Goal: Task Accomplishment & Management: Use online tool/utility

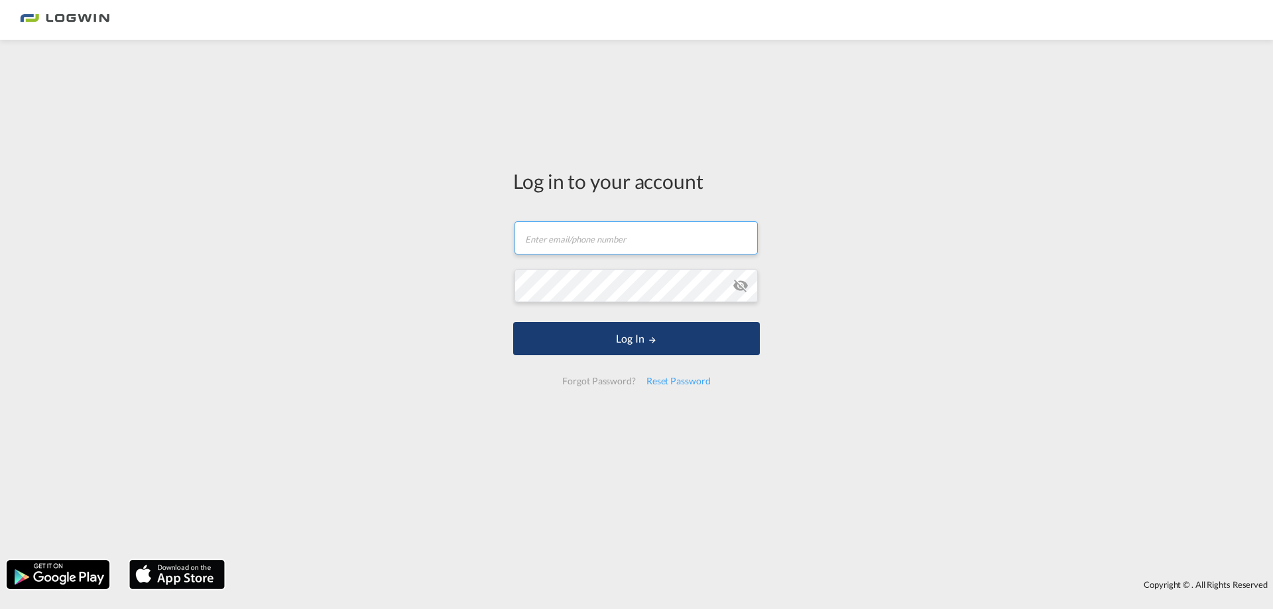
type input "[EMAIL_ADDRESS][DOMAIN_NAME]"
click at [664, 345] on button "Log In" at bounding box center [636, 338] width 247 height 33
